Goal: Information Seeking & Learning: Learn about a topic

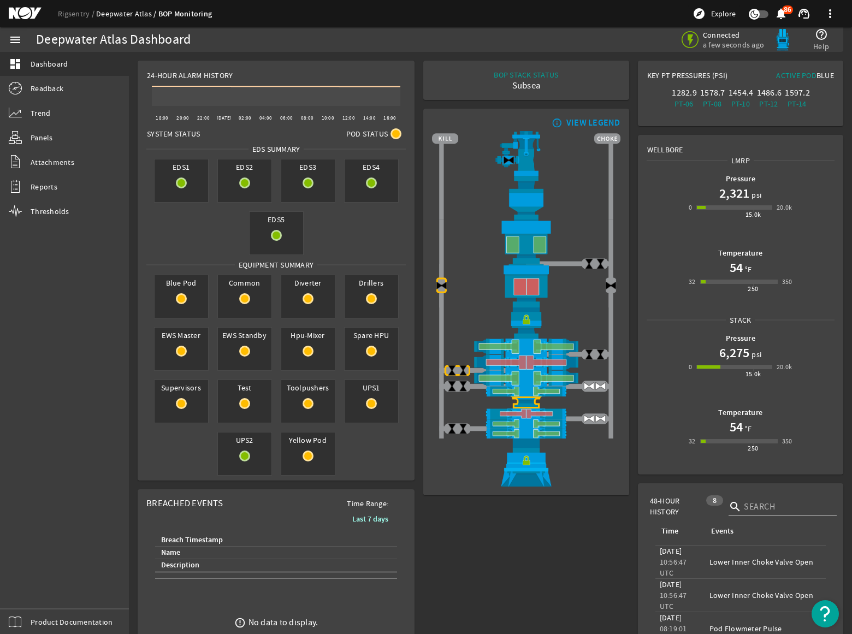
click at [117, 16] on link "Deepwater Atlas" at bounding box center [127, 14] width 62 height 10
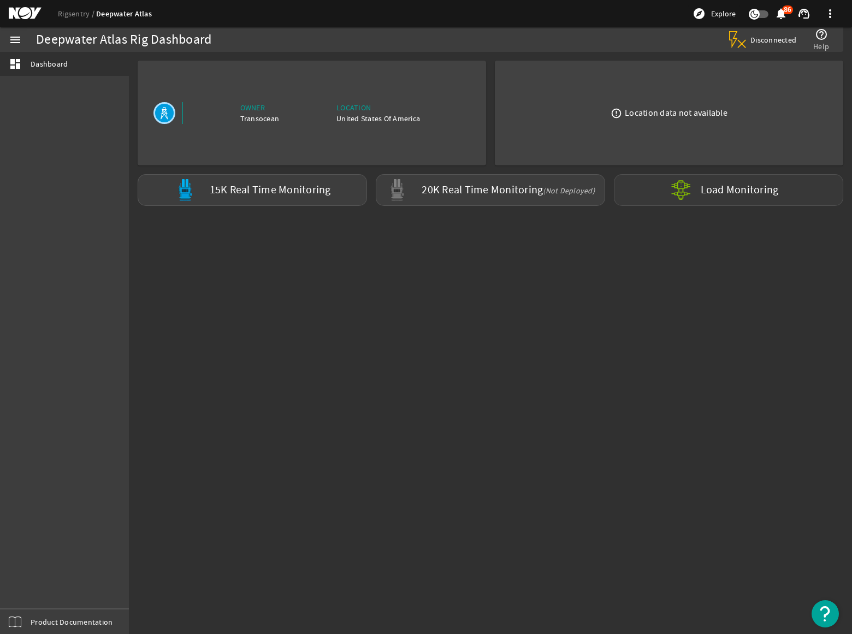
click at [680, 193] on mat-icon at bounding box center [689, 189] width 39 height 39
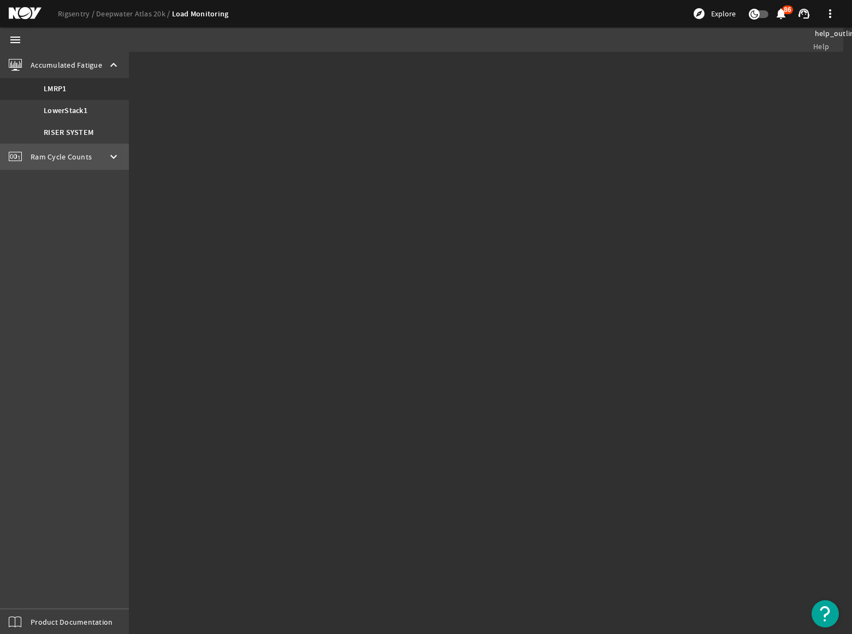
click at [99, 158] on div "Ram Cycle Counts keyboard_arrow_down" at bounding box center [64, 157] width 129 height 26
click at [72, 119] on b "LowerStack1" at bounding box center [66, 115] width 44 height 11
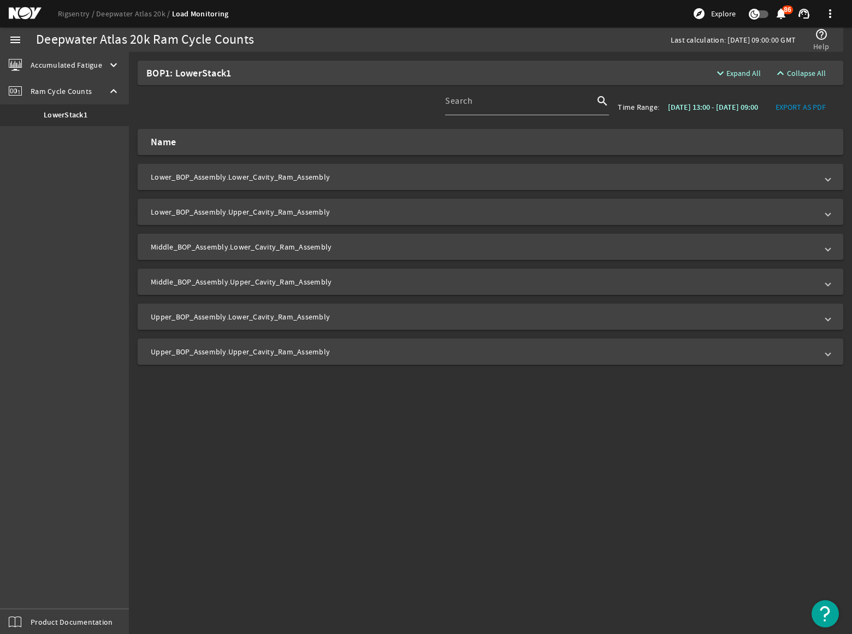
click at [739, 171] on mat-panel-title "Lower_BOP_Assembly.Lower_Cavity_Ram_Assembly" at bounding box center [484, 176] width 666 height 11
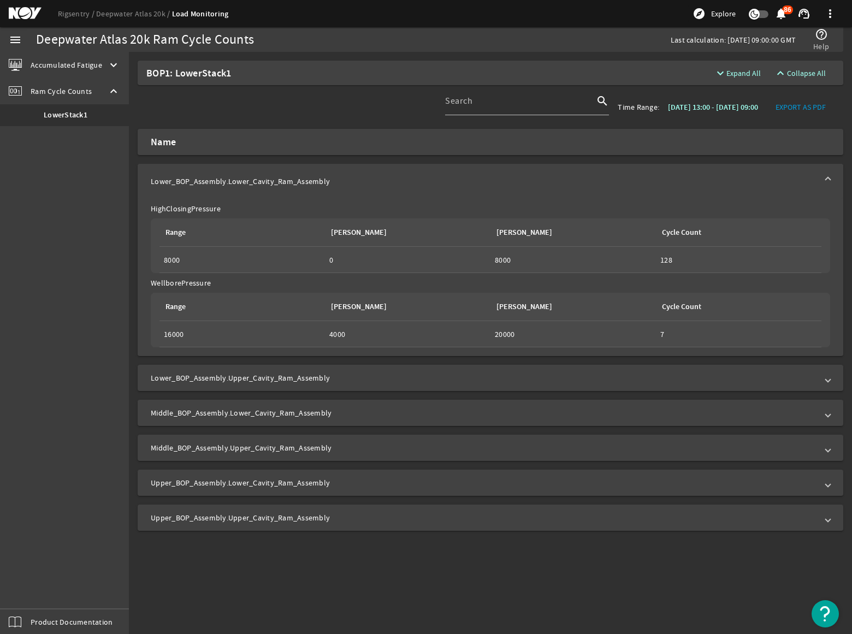
click at [740, 172] on mat-expansion-panel-header "Lower_BOP_Assembly.Lower_Cavity_Ram_Assembly" at bounding box center [490, 181] width 705 height 35
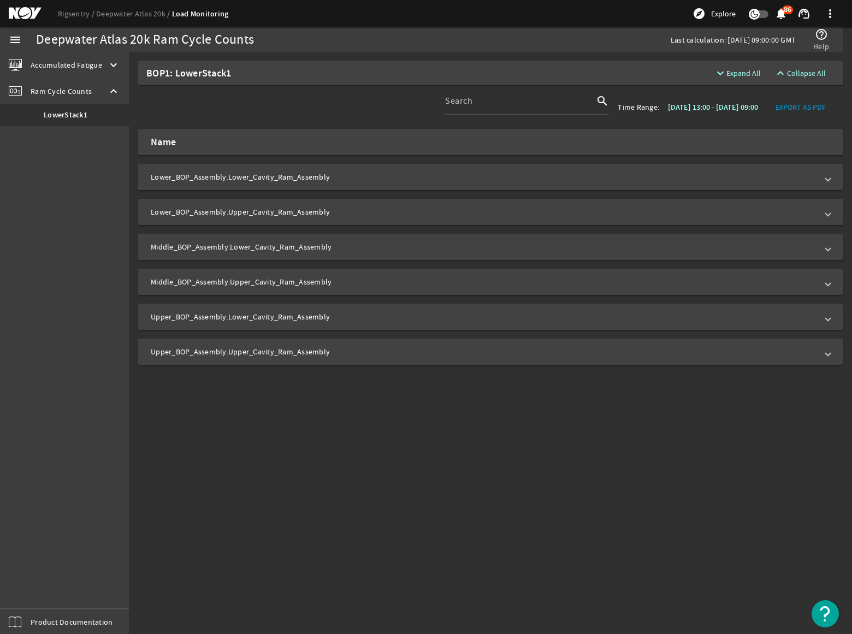
click at [555, 352] on mat-panel-title "Upper_BOP_Assembly.Upper_Cavity_Ram_Assembly" at bounding box center [484, 351] width 666 height 11
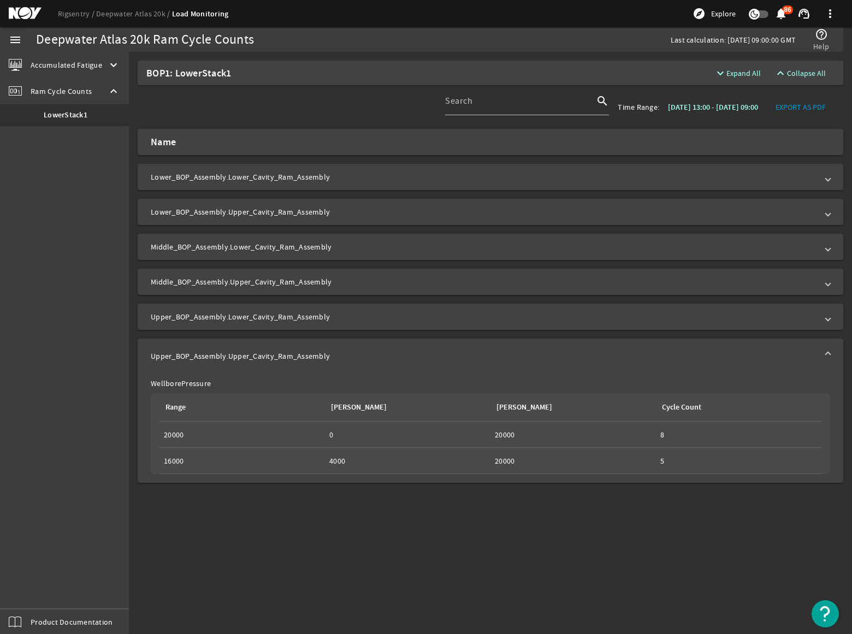
click at [543, 320] on mat-panel-title "Upper_BOP_Assembly.Lower_Cavity_Ram_Assembly" at bounding box center [484, 316] width 666 height 11
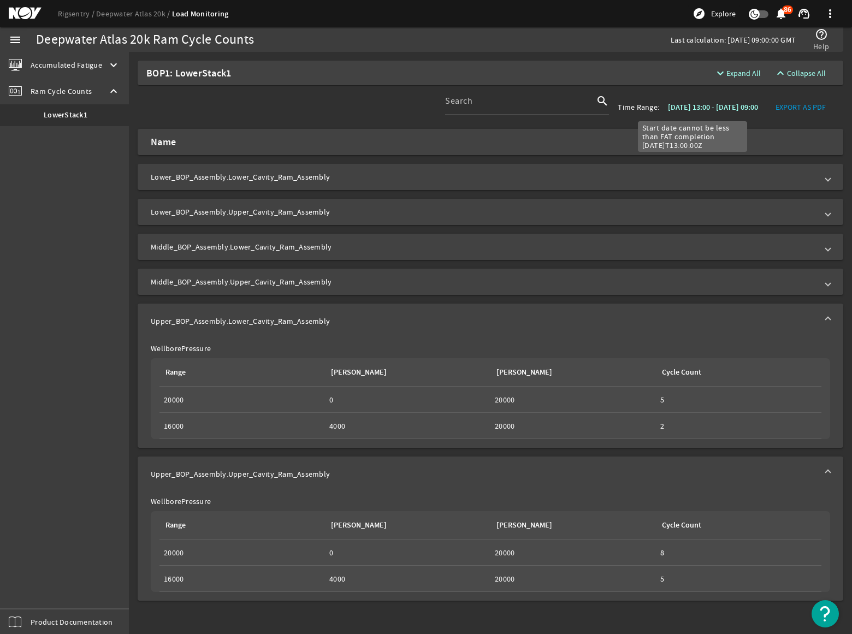
click at [668, 110] on b "[DATE] 13:00 - [DATE] 09:00" at bounding box center [713, 107] width 90 height 10
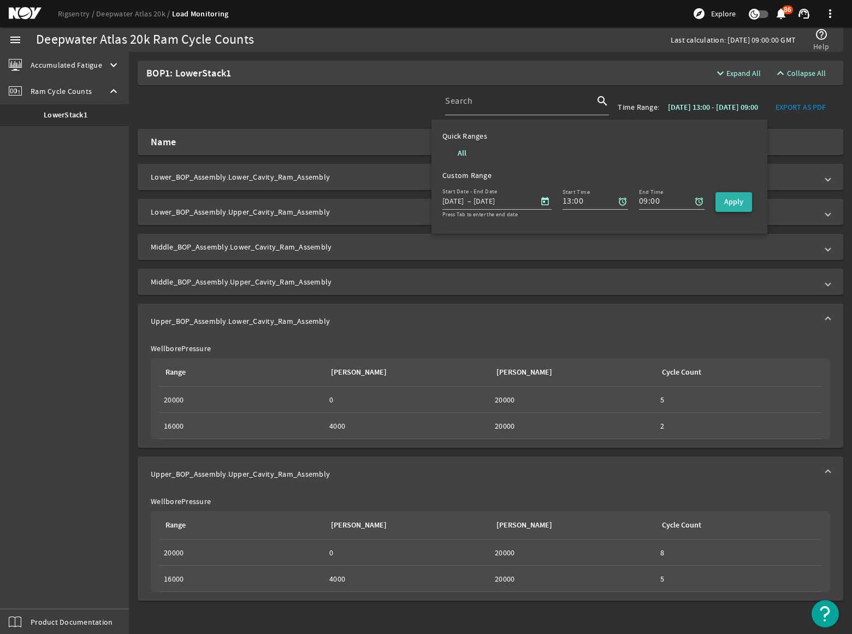
click at [747, 202] on span "button" at bounding box center [733, 202] width 37 height 26
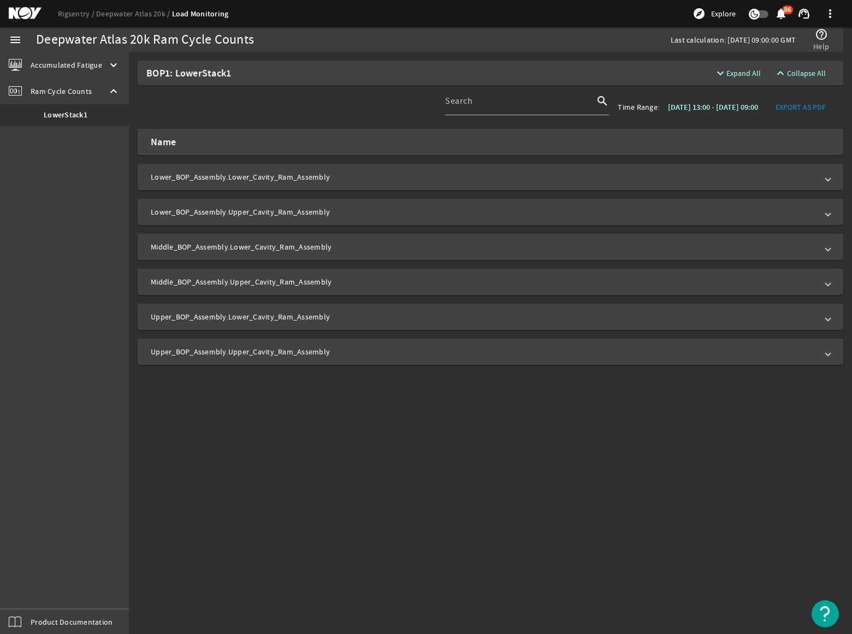
click at [528, 346] on mat-panel-title "Upper_BOP_Assembly.Upper_Cavity_Ram_Assembly" at bounding box center [484, 351] width 666 height 11
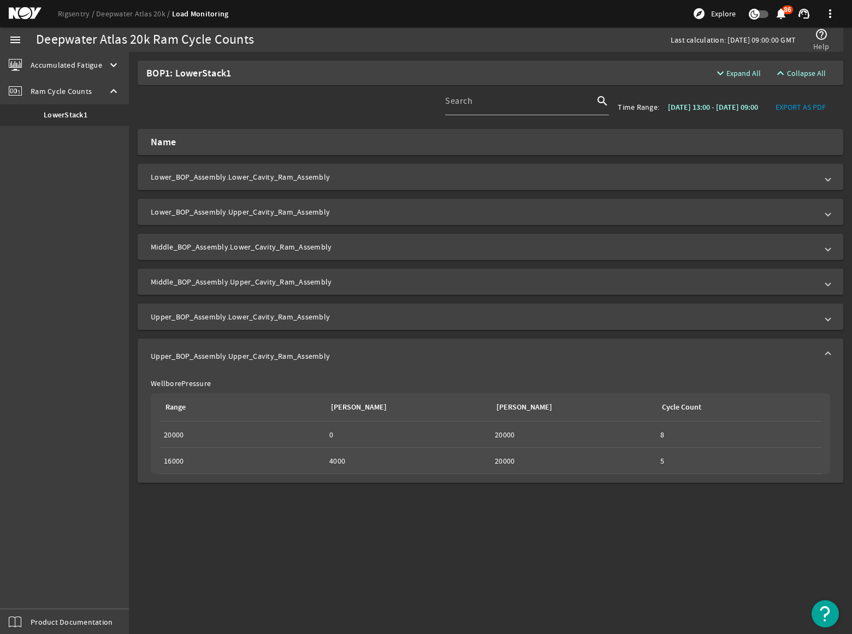
click at [513, 316] on mat-panel-title "Upper_BOP_Assembly.Lower_Cavity_Ram_Assembly" at bounding box center [484, 316] width 666 height 11
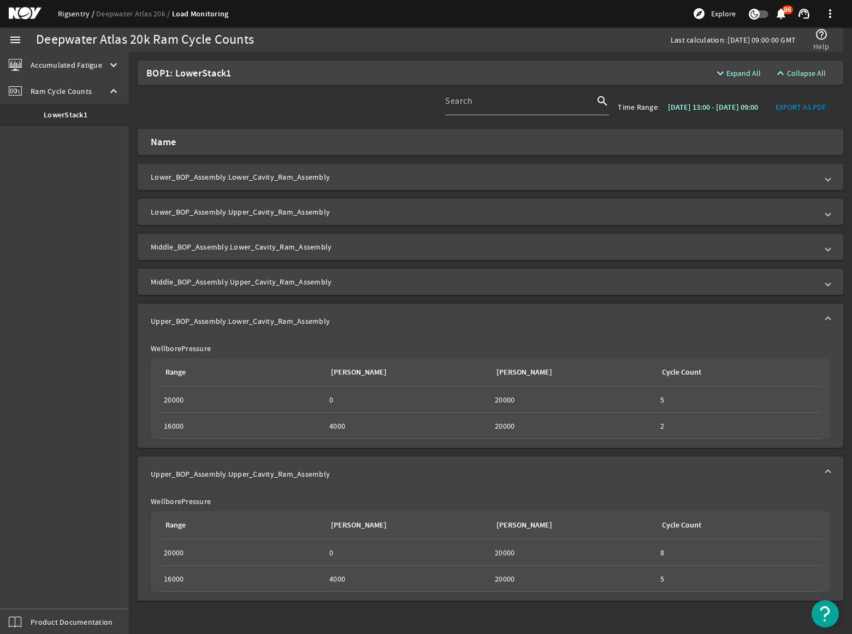
click at [79, 14] on link "Rigsentry" at bounding box center [77, 14] width 38 height 10
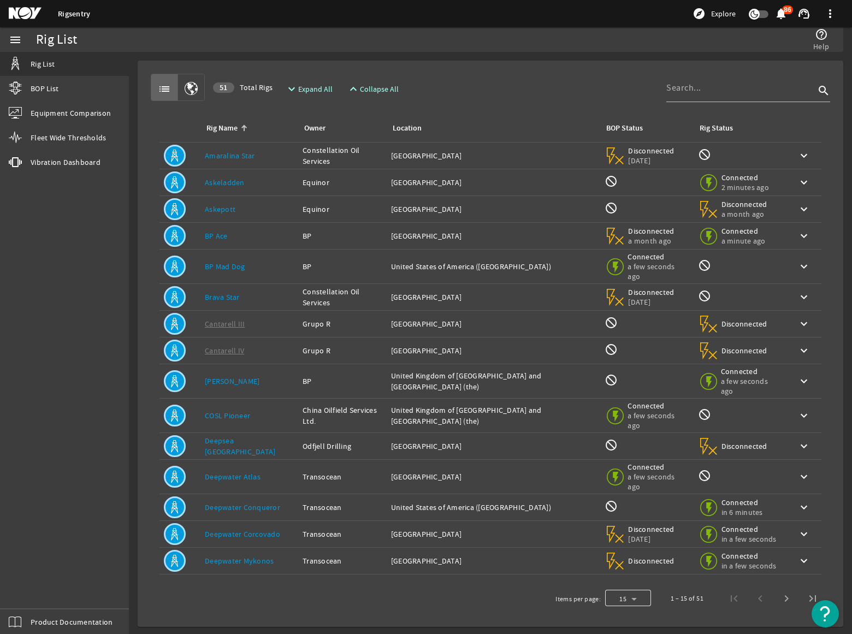
click at [639, 585] on div at bounding box center [628, 598] width 46 height 26
click at [622, 535] on mat-option "25" at bounding box center [628, 539] width 46 height 26
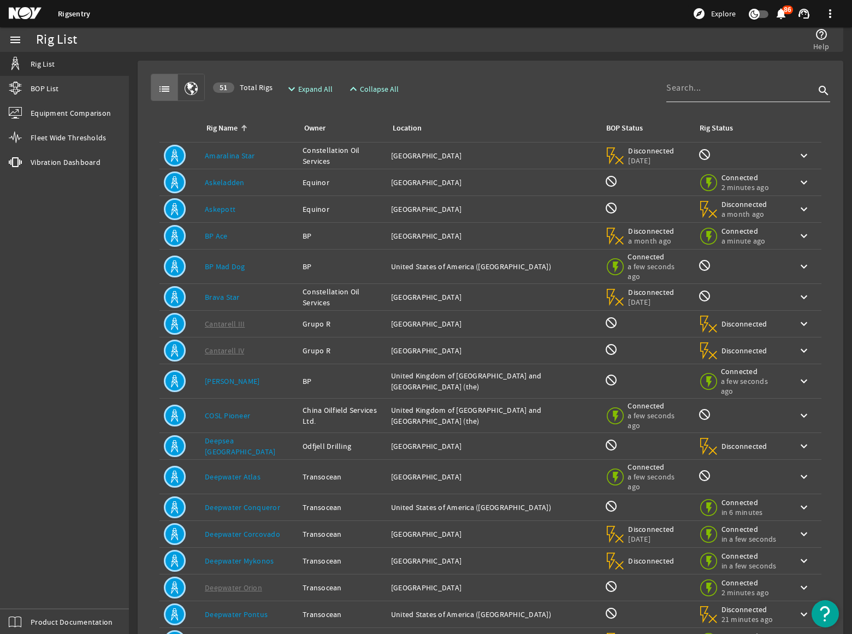
click at [707, 94] on div at bounding box center [740, 88] width 148 height 28
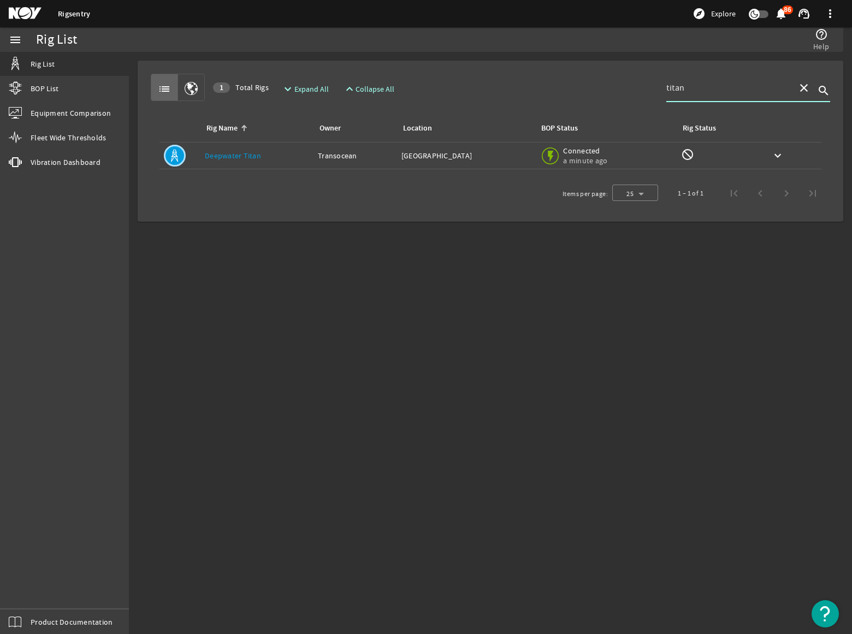
type input "titan"
click at [227, 156] on link "Deepwater Titan" at bounding box center [233, 156] width 56 height 10
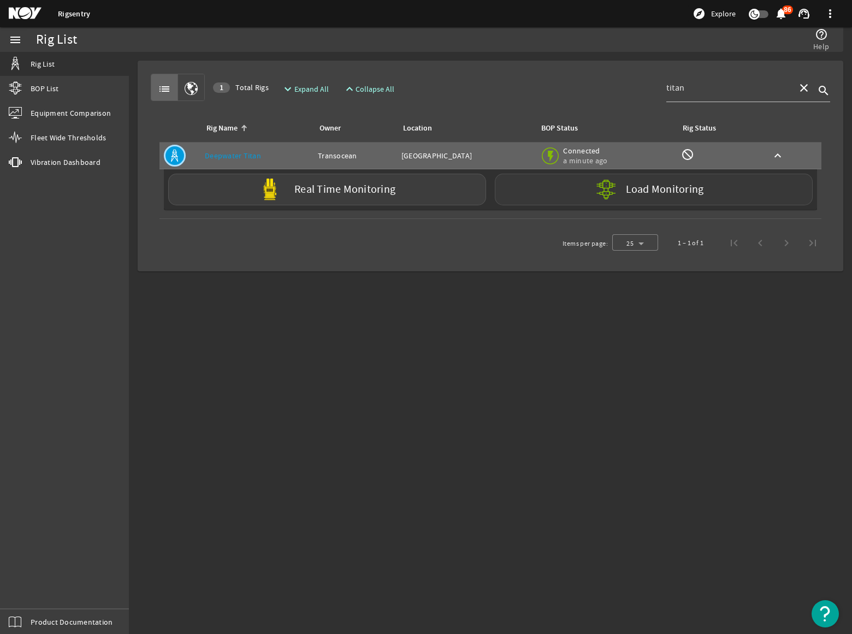
click at [551, 179] on div "Load Monitoring" at bounding box center [654, 190] width 318 height 32
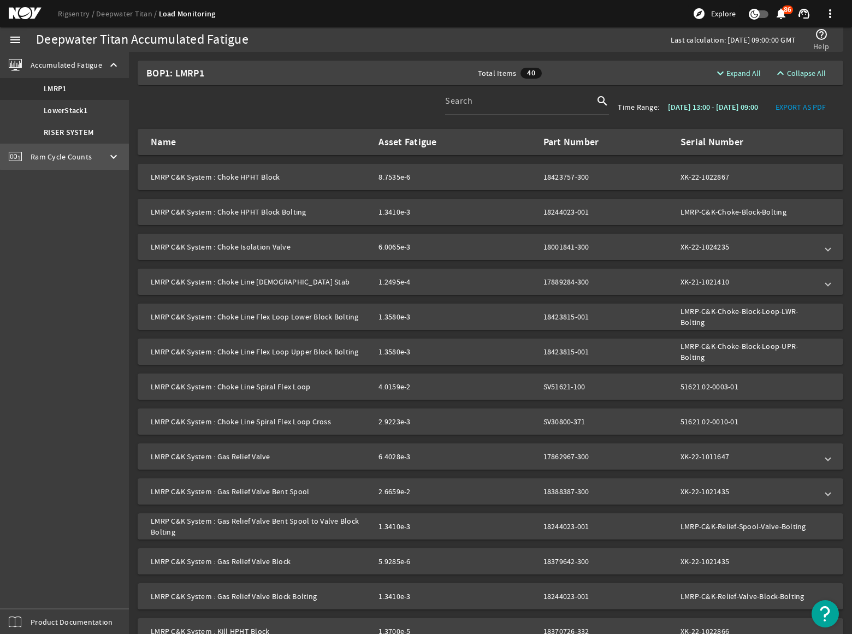
click at [78, 154] on span "Ram Cycle Counts" at bounding box center [61, 156] width 61 height 11
click at [74, 118] on b "LowerStack1" at bounding box center [66, 115] width 44 height 11
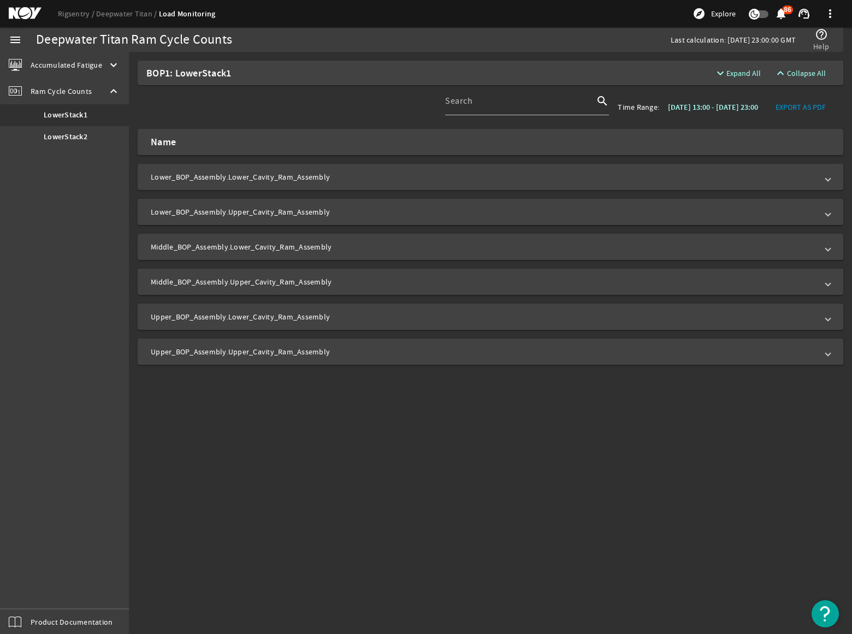
click at [336, 320] on mat-panel-title "Upper_BOP_Assembly.Lower_Cavity_Ram_Assembly" at bounding box center [484, 316] width 666 height 11
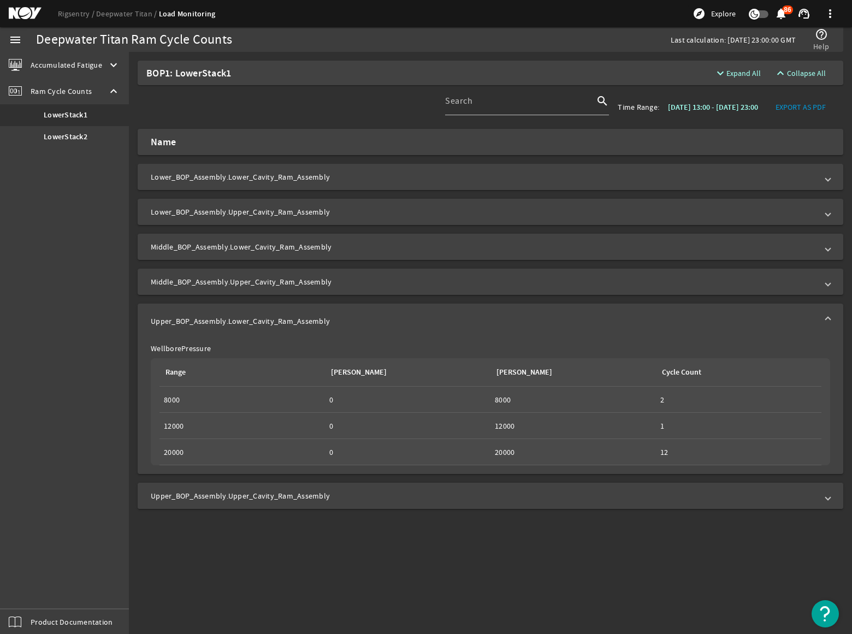
click at [420, 489] on mat-expansion-panel-header "Upper_BOP_Assembly.Upper_Cavity_Ram_Assembly" at bounding box center [490, 496] width 705 height 26
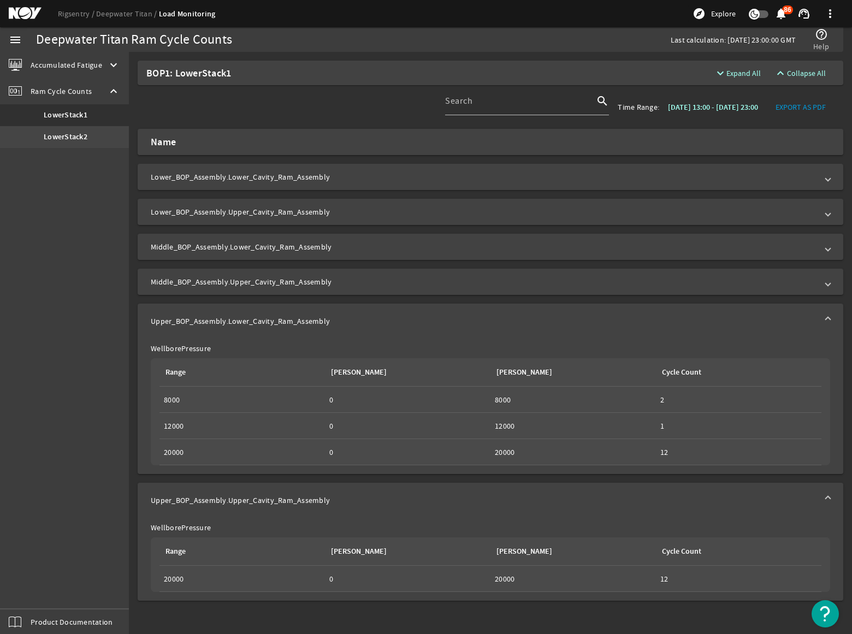
click at [78, 141] on b "LowerStack2" at bounding box center [66, 137] width 44 height 11
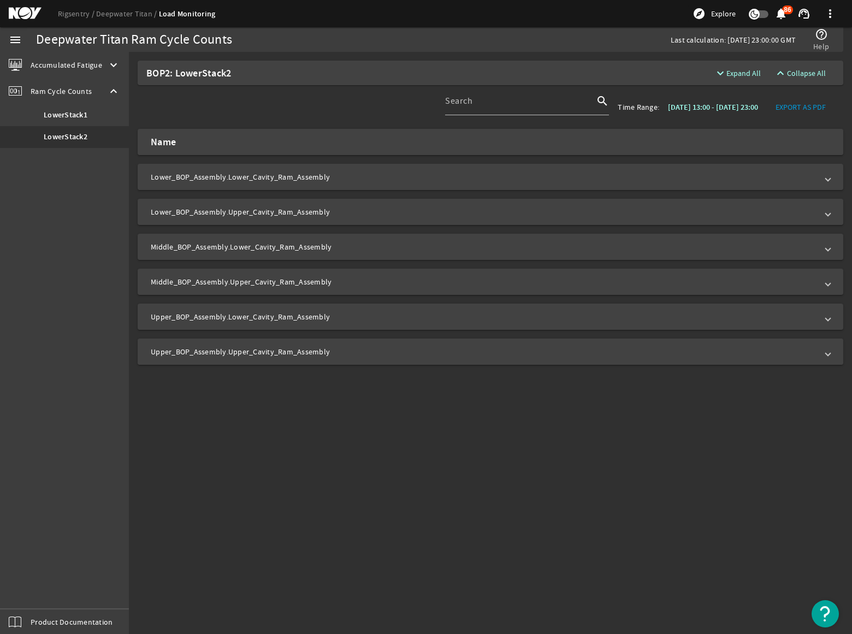
click at [287, 358] on mat-expansion-panel-header "Upper_BOP_Assembly.Upper_Cavity_Ram_Assembly" at bounding box center [490, 351] width 705 height 26
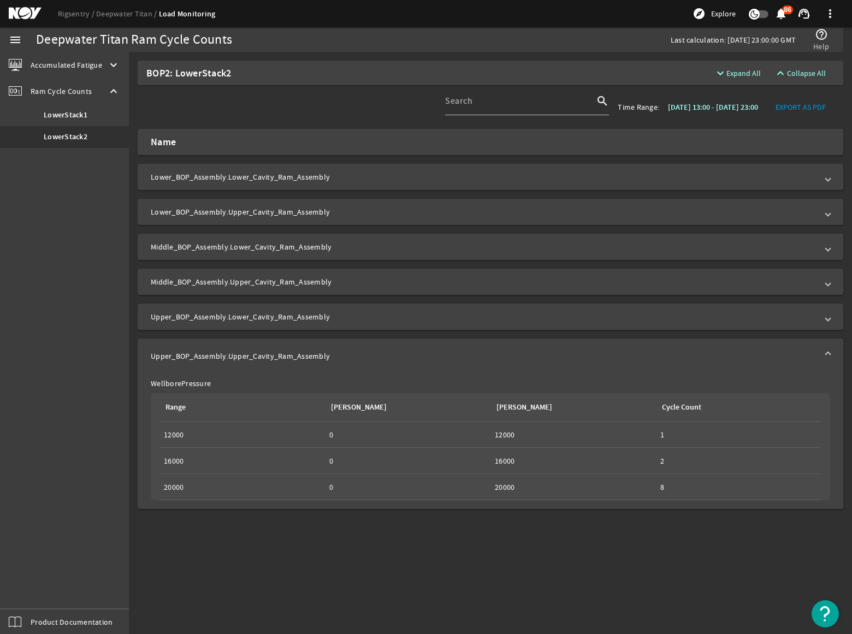
click at [286, 317] on mat-panel-title "Upper_BOP_Assembly.Lower_Cavity_Ram_Assembly" at bounding box center [484, 316] width 666 height 11
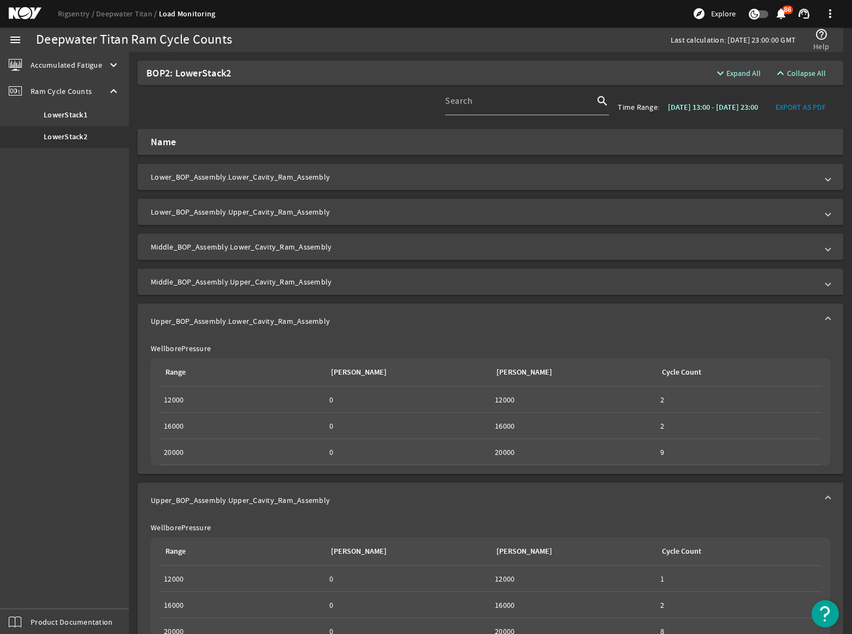
click at [283, 287] on mat-panel-title "Middle_BOP_Assembly.Upper_Cavity_Ram_Assembly" at bounding box center [484, 281] width 666 height 11
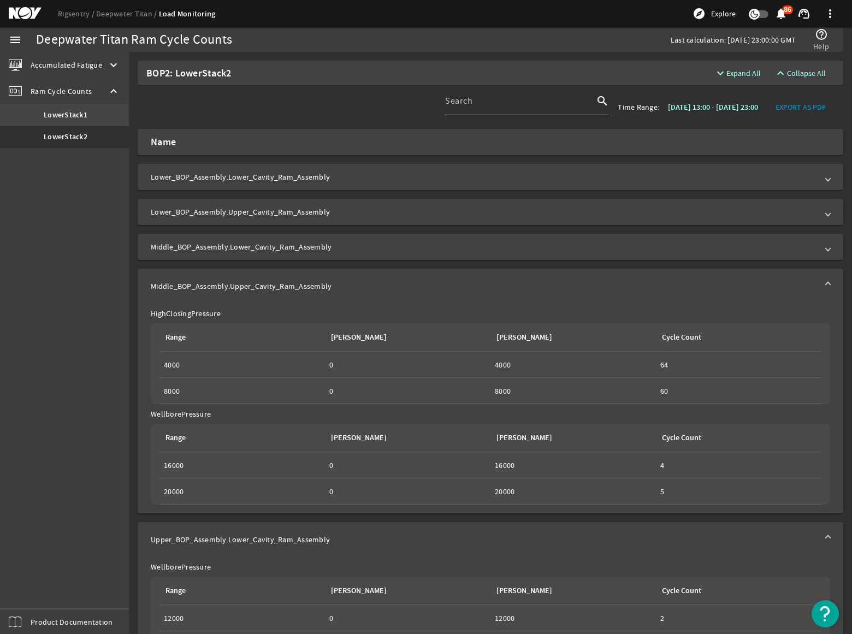
click at [67, 117] on b "LowerStack1" at bounding box center [66, 115] width 44 height 11
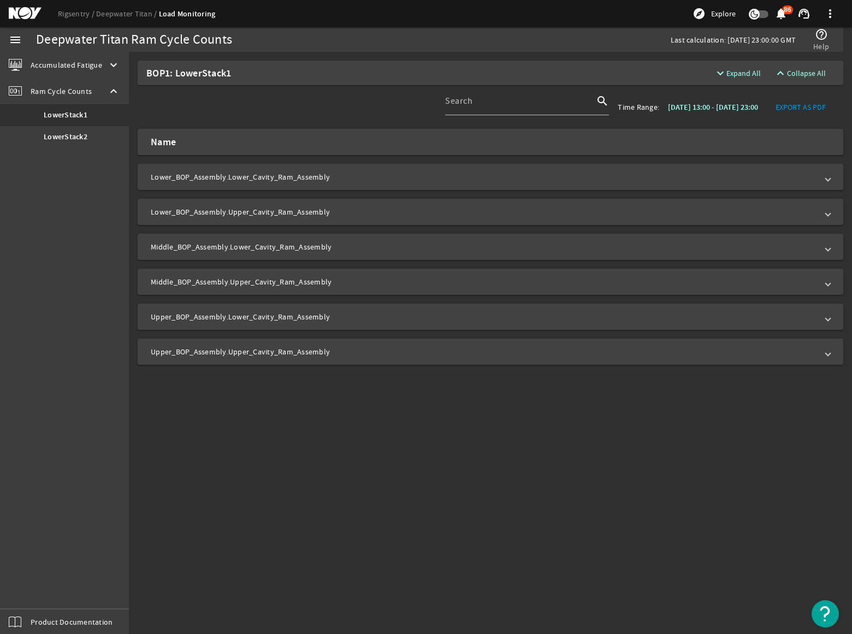
click at [236, 288] on mat-expansion-panel-header "Middle_BOP_Assembly.Upper_Cavity_Ram_Assembly" at bounding box center [490, 282] width 705 height 26
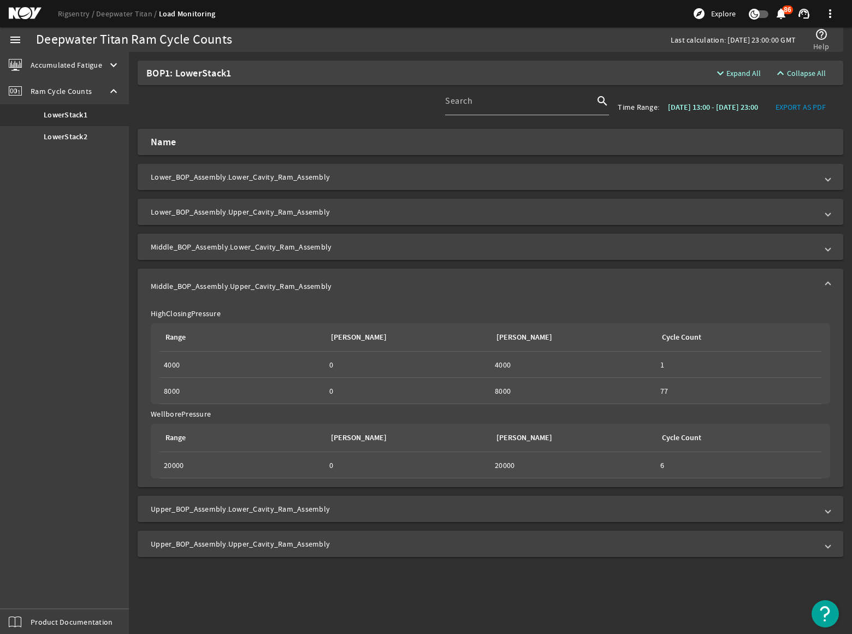
click at [471, 246] on mat-panel-title "Middle_BOP_Assembly.Lower_Cavity_Ram_Assembly" at bounding box center [484, 246] width 666 height 11
